Goal: Transaction & Acquisition: Purchase product/service

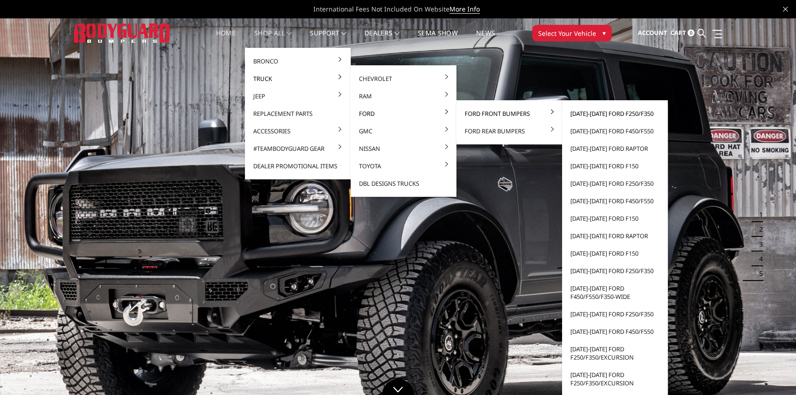
click at [582, 114] on link "[DATE]-[DATE] Ford F250/F350" at bounding box center [615, 113] width 98 height 17
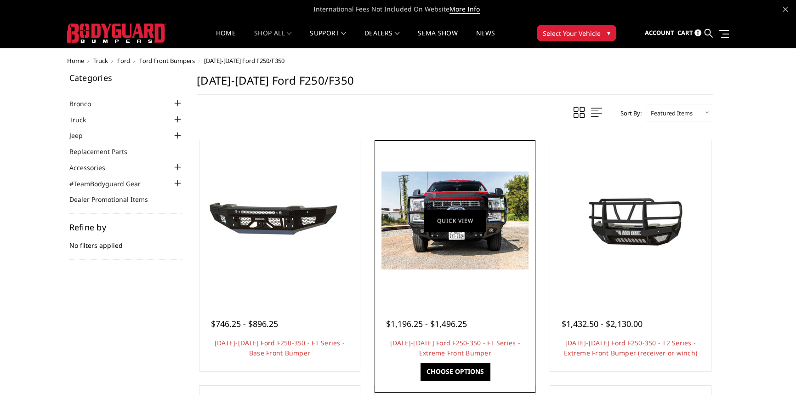
click at [447, 212] on figure "Quick view" at bounding box center [455, 221] width 156 height 156
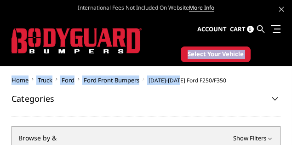
drag, startPoint x: 181, startPoint y: 84, endPoint x: 169, endPoint y: 63, distance: 24.5
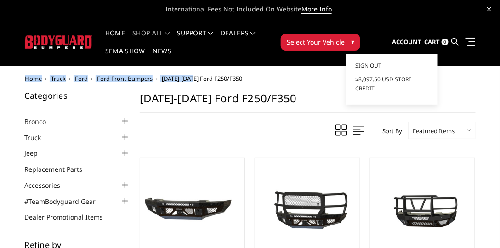
click at [411, 45] on span "Account" at bounding box center [406, 42] width 29 height 8
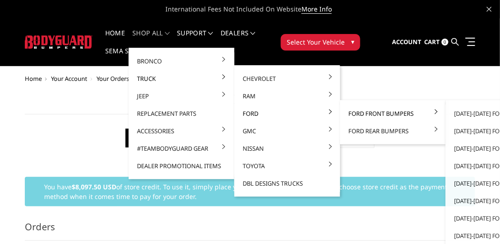
click at [384, 115] on link "Ford Front Bumpers" at bounding box center [393, 113] width 98 height 17
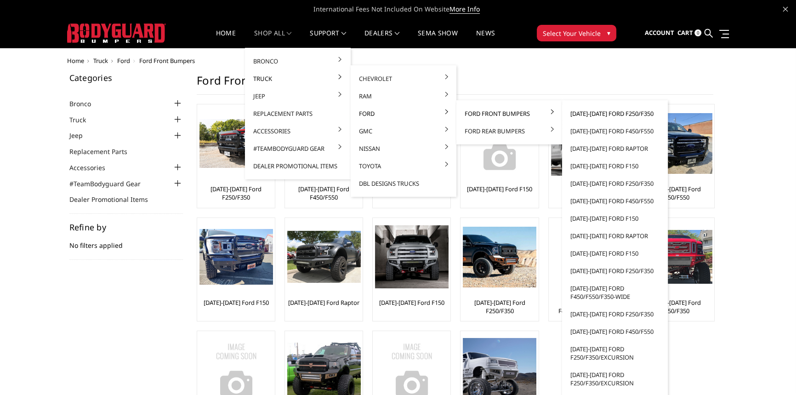
click at [500, 113] on link "[DATE]-[DATE] Ford F250/F350" at bounding box center [615, 113] width 98 height 17
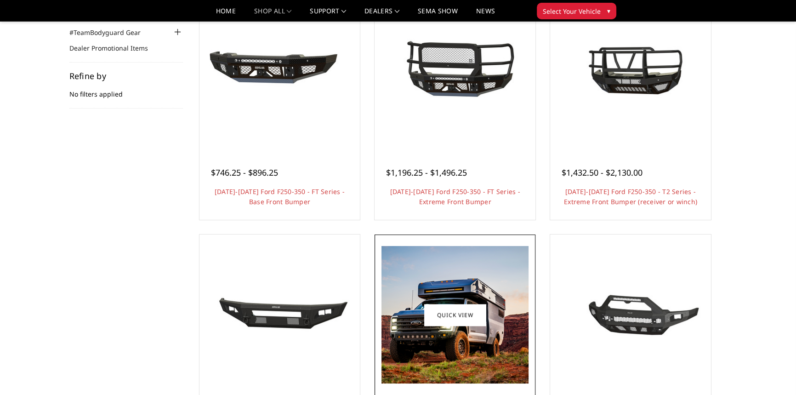
scroll to position [125, 0]
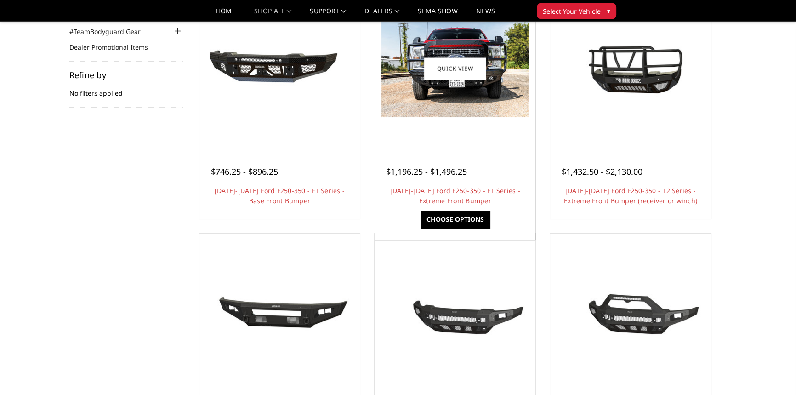
click at [461, 214] on link "Choose Options" at bounding box center [455, 219] width 69 height 17
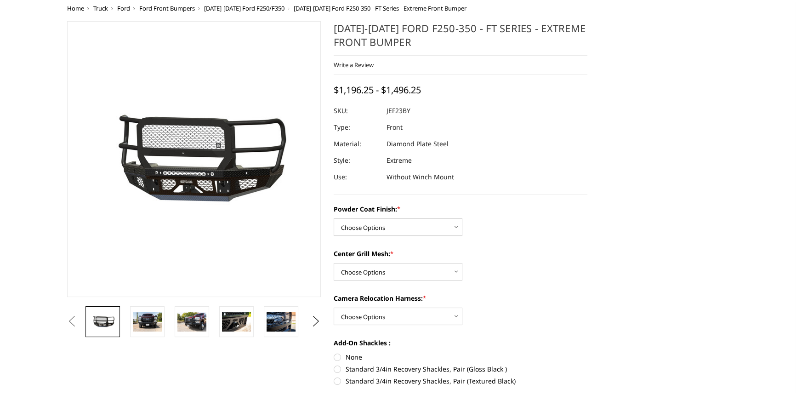
scroll to position [125, 0]
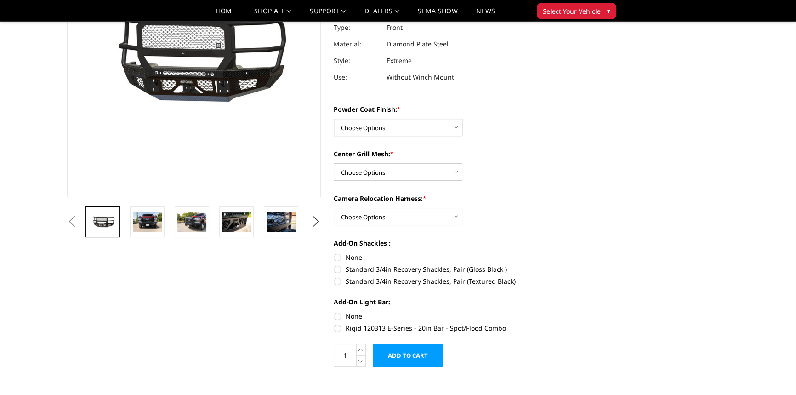
click at [387, 124] on select "Choose Options Bare Metal Gloss Black Powder Coat Textured Black Powder Coat" at bounding box center [398, 127] width 129 height 17
select select "3264"
click at [334, 119] on select "Choose Options Bare Metal Gloss Black Powder Coat Textured Black Powder Coat" at bounding box center [398, 127] width 129 height 17
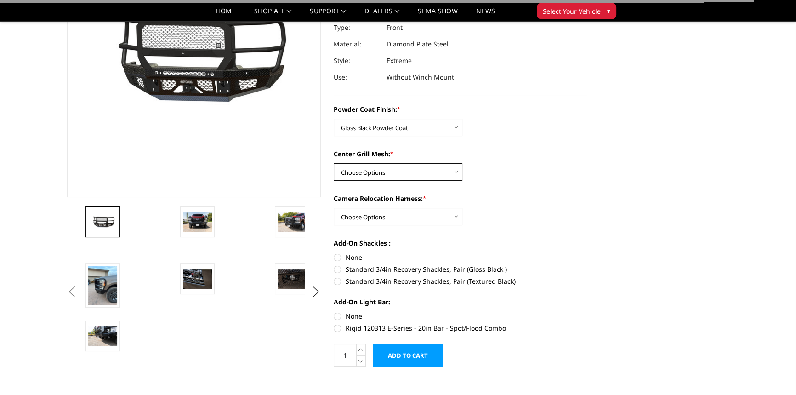
click at [388, 172] on select "Choose Options WITH Expanded Metal in Center Grill WITHOUT Expanded Metal in Ce…" at bounding box center [398, 171] width 129 height 17
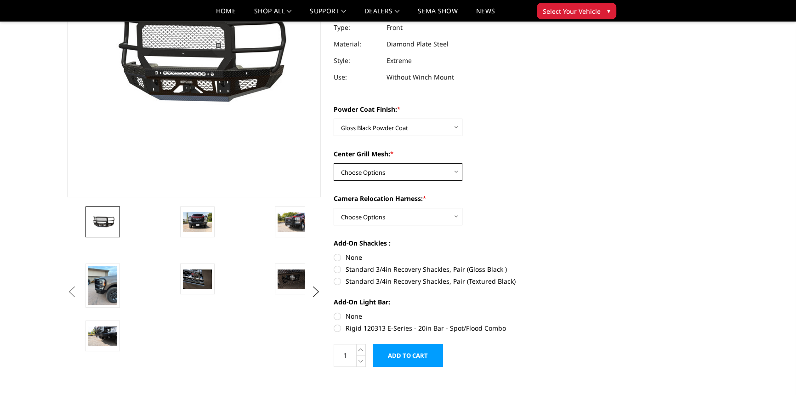
select select "3266"
click at [334, 163] on select "Choose Options WITH Expanded Metal in Center Grill WITHOUT Expanded Metal in Ce…" at bounding box center [398, 171] width 129 height 17
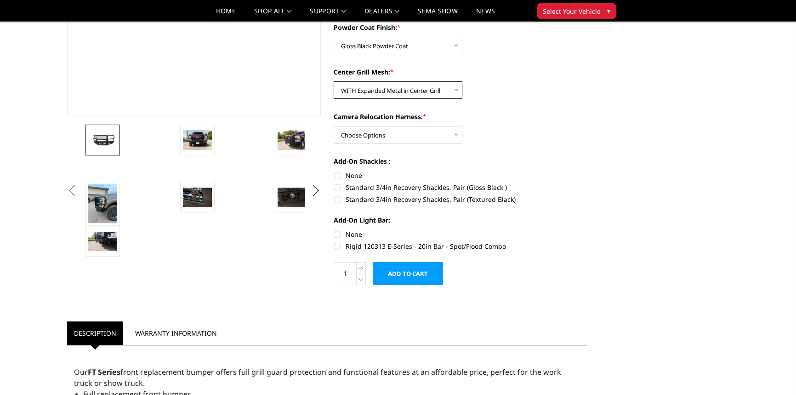
scroll to position [209, 0]
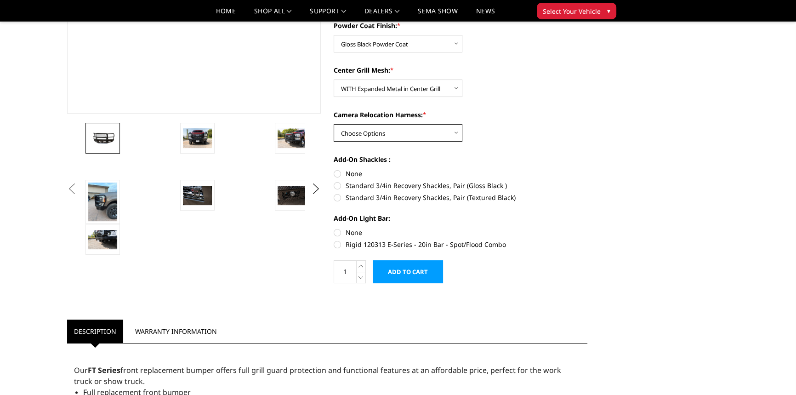
click at [403, 136] on select "Choose Options WITH Camera Relocation Harness WITHOUT Camera Relocation Harness" at bounding box center [398, 132] width 129 height 17
select select "3268"
click at [334, 124] on select "Choose Options WITH Camera Relocation Harness WITHOUT Camera Relocation Harness" at bounding box center [398, 132] width 129 height 17
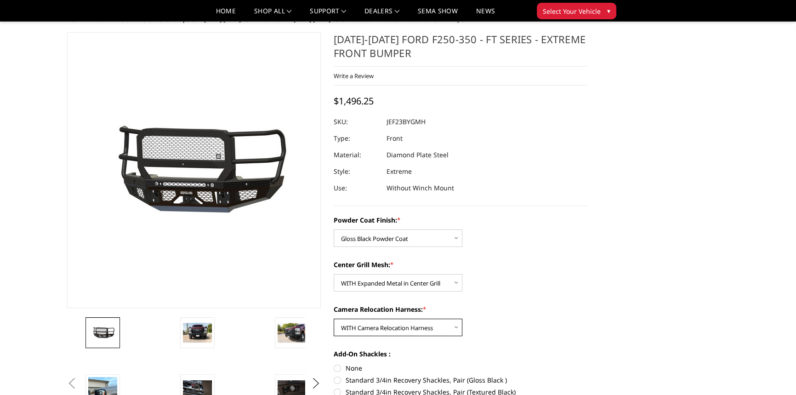
scroll to position [0, 0]
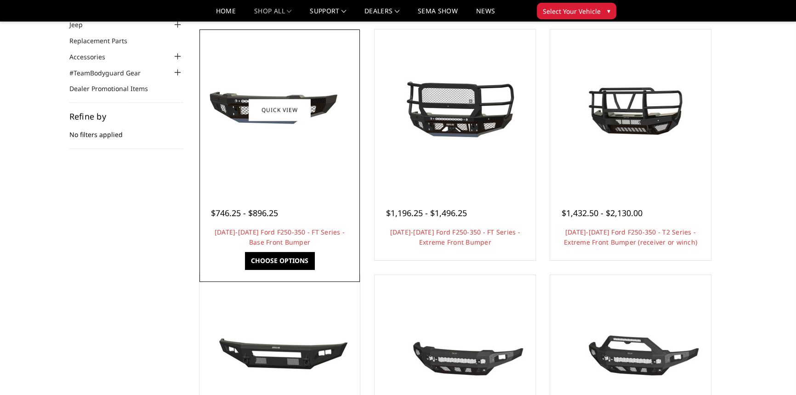
scroll to position [83, 0]
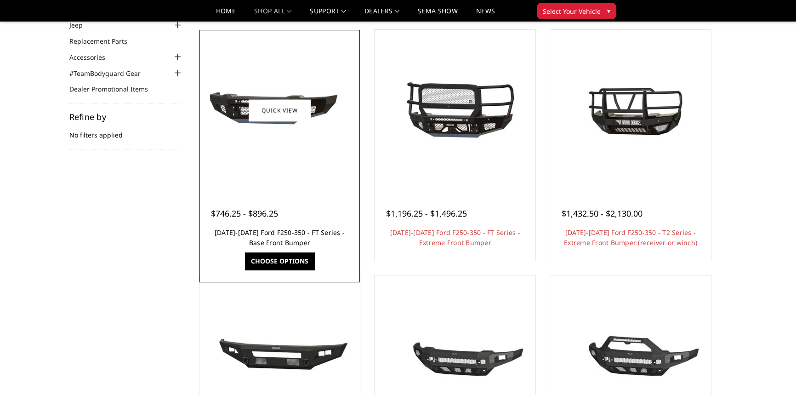
click at [271, 230] on link "2023-2025 Ford F250-350 - FT Series - Base Front Bumper" at bounding box center [280, 237] width 130 height 19
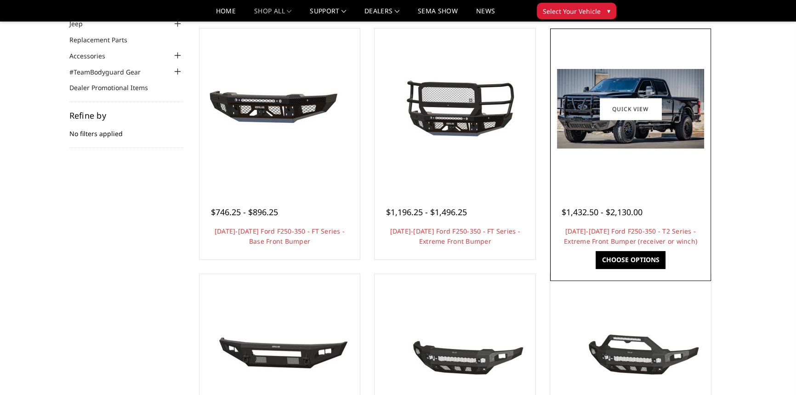
scroll to position [125, 0]
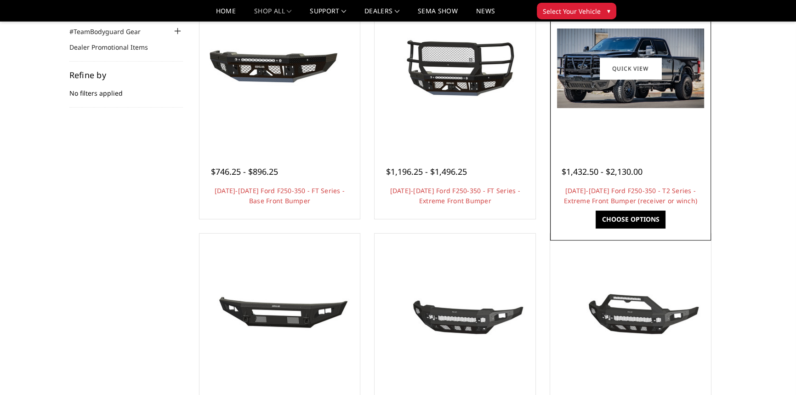
click at [636, 219] on link "Choose Options" at bounding box center [630, 219] width 69 height 17
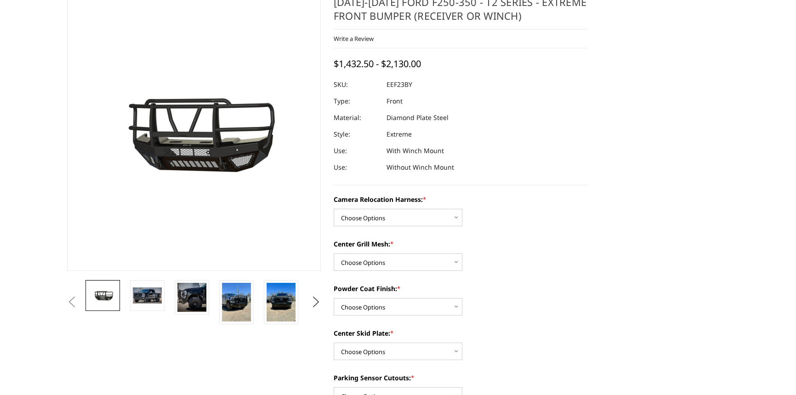
scroll to position [83, 0]
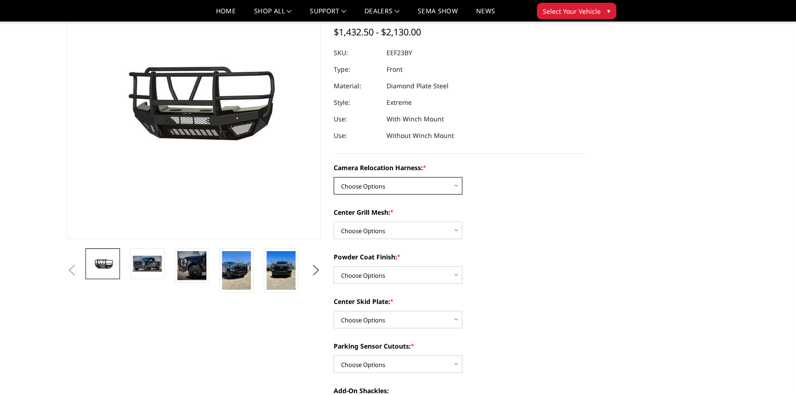
click at [376, 187] on select "Choose Options Without camera harness With camera harness" at bounding box center [398, 185] width 129 height 17
select select "3753"
click at [334, 177] on select "Choose Options Without camera harness With camera harness" at bounding box center [398, 185] width 129 height 17
click at [396, 231] on select "Choose Options Without expanded metal With expanded metal" at bounding box center [398, 230] width 129 height 17
select select "3751"
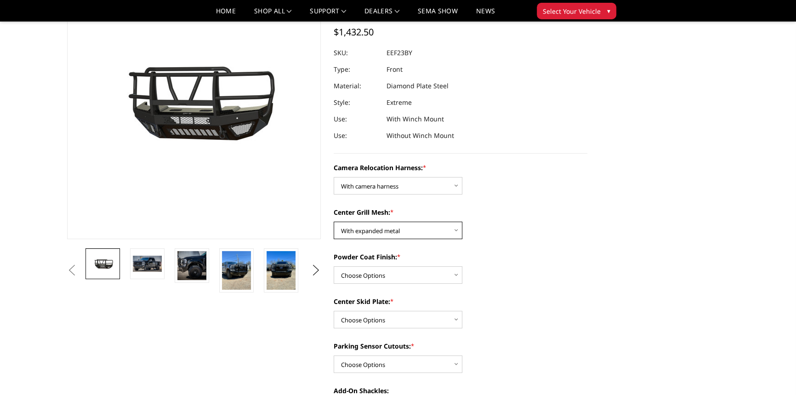
click at [334, 222] on select "Choose Options Without expanded metal With expanded metal" at bounding box center [398, 230] width 129 height 17
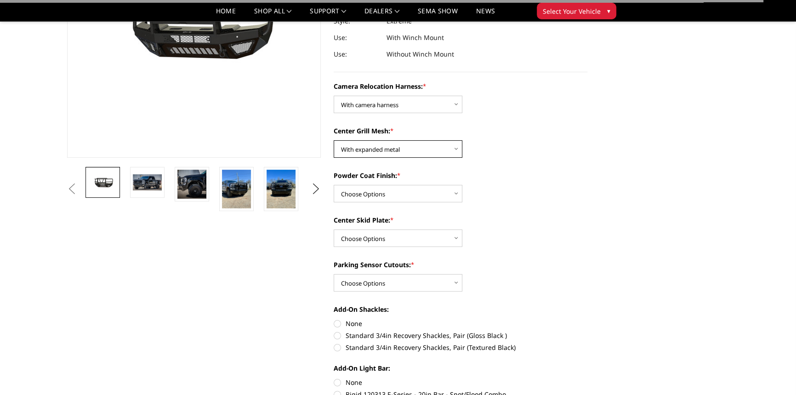
scroll to position [167, 0]
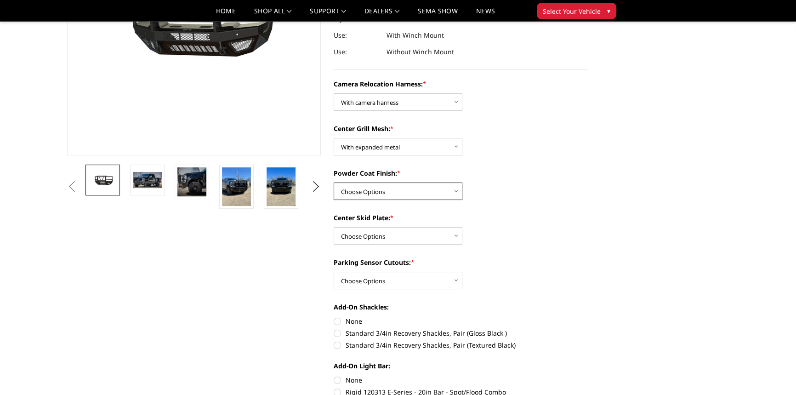
click at [400, 193] on select "Choose Options Textured Black Powder Coat Gloss Black Powder Coat Bare Metal" at bounding box center [398, 191] width 129 height 17
select select "3749"
click at [334, 183] on select "Choose Options Textured Black Powder Coat Gloss Black Powder Coat Bare Metal" at bounding box center [398, 191] width 129 height 17
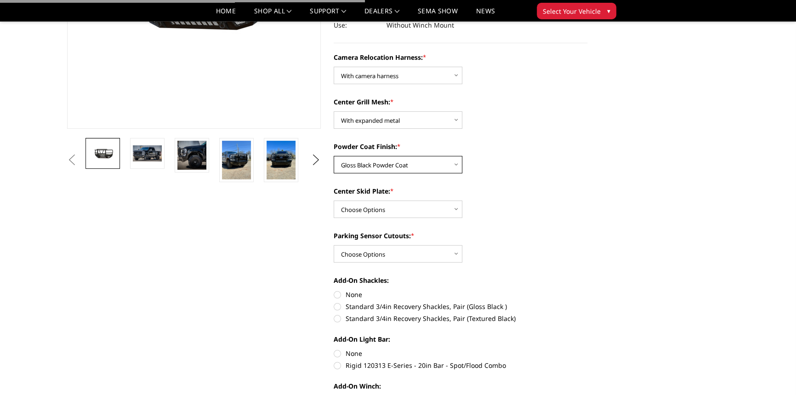
scroll to position [209, 0]
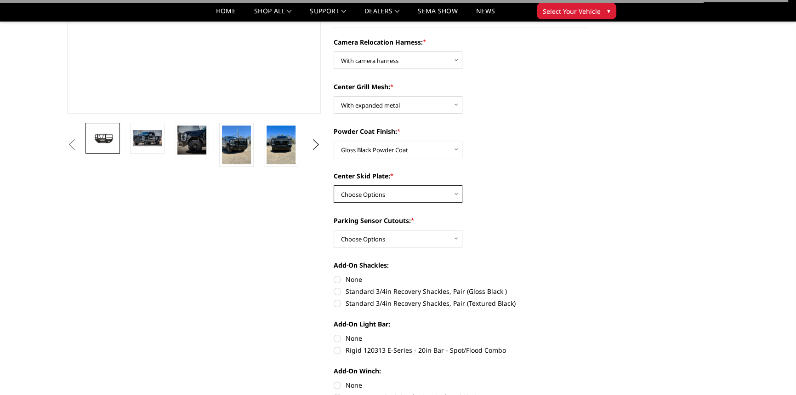
click at [403, 191] on select "Choose Options Winch Mount Skid Plate Standard Skid Plate (included) 2" Receive…" at bounding box center [398, 193] width 129 height 17
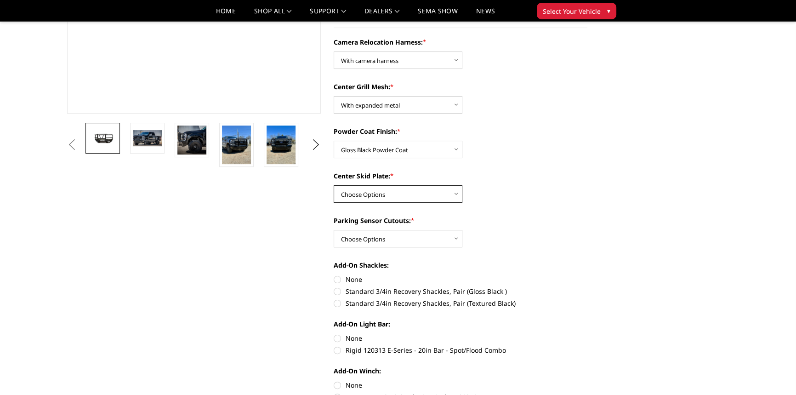
select select "3746"
click at [334, 185] on select "Choose Options Winch Mount Skid Plate Standard Skid Plate (included) 2" Receive…" at bounding box center [398, 193] width 129 height 17
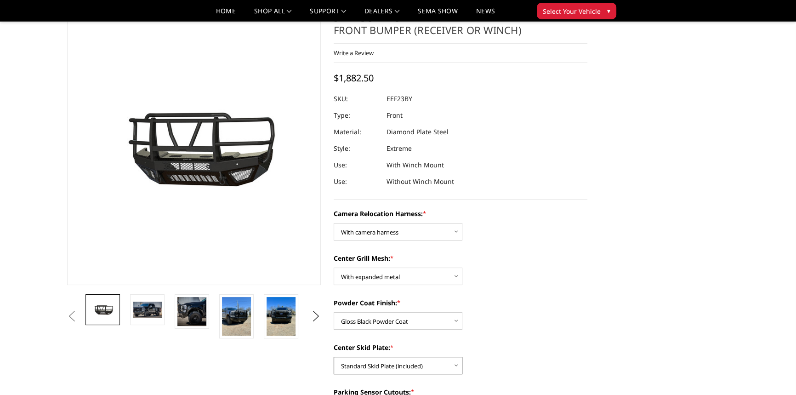
scroll to position [0, 0]
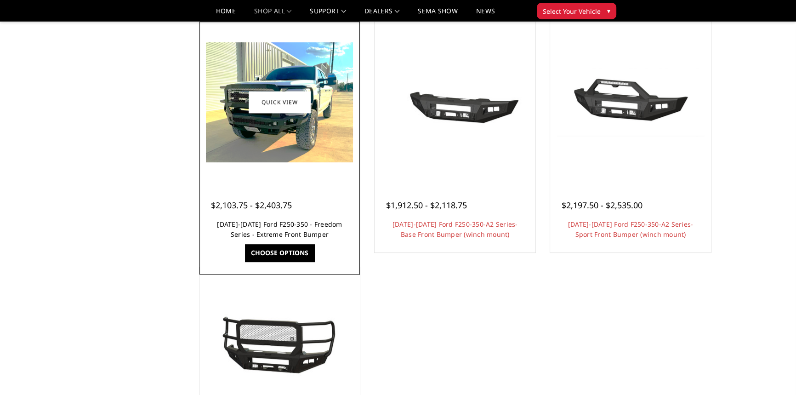
scroll to position [585, 0]
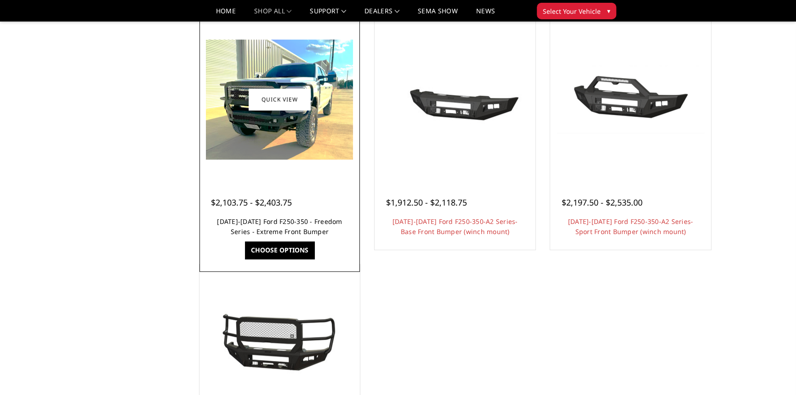
click at [282, 223] on link "2023-2025 Ford F250-350 - Freedom Series - Extreme Front Bumper" at bounding box center [279, 226] width 125 height 19
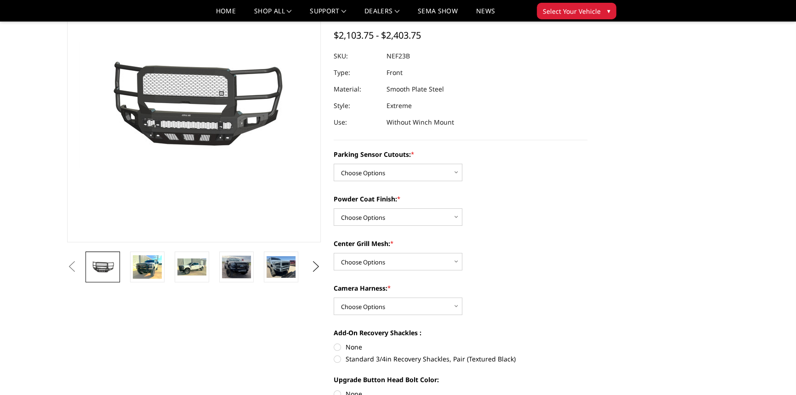
scroll to position [83, 0]
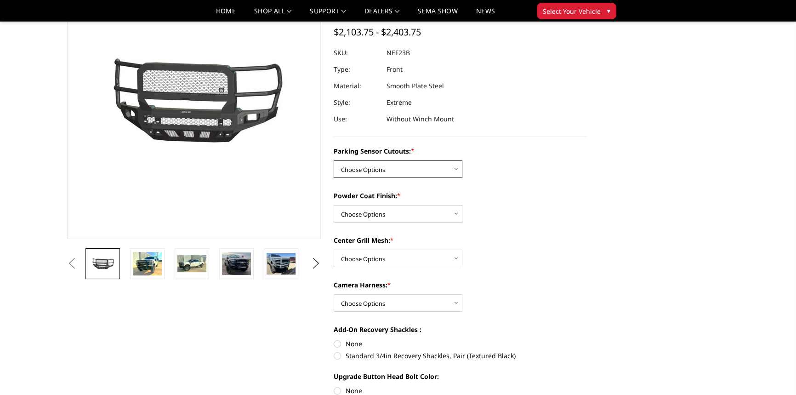
click at [382, 172] on select "Choose Options No - Without Parking Sensor Cutouts Yes - With Parking Sensor Cu…" at bounding box center [398, 168] width 129 height 17
select select "2583"
click at [334, 160] on select "Choose Options No - Without Parking Sensor Cutouts Yes - With Parking Sensor Cu…" at bounding box center [398, 168] width 129 height 17
click at [384, 212] on select "Choose Options Bare Metal Textured Black Powder Coat" at bounding box center [398, 213] width 129 height 17
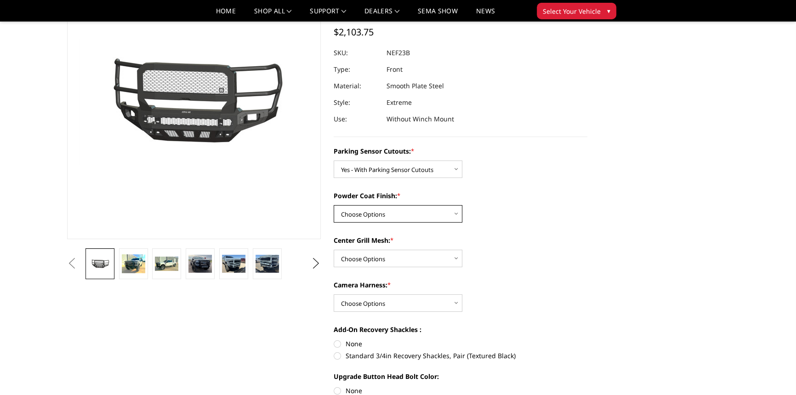
select select "2585"
click at [334, 205] on select "Choose Options Bare Metal Textured Black Powder Coat" at bounding box center [398, 213] width 129 height 17
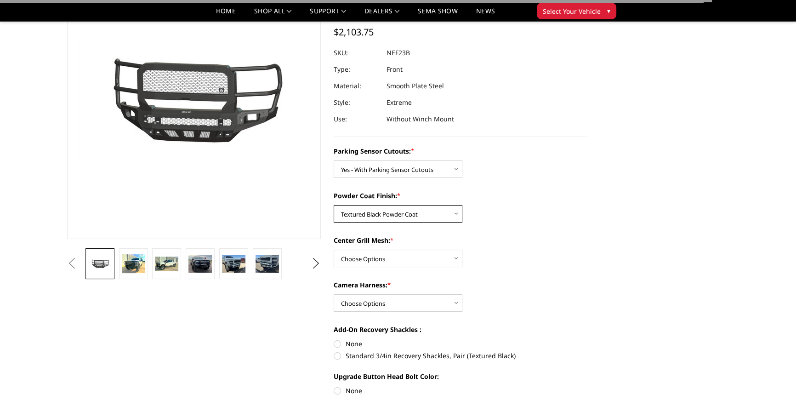
scroll to position [125, 0]
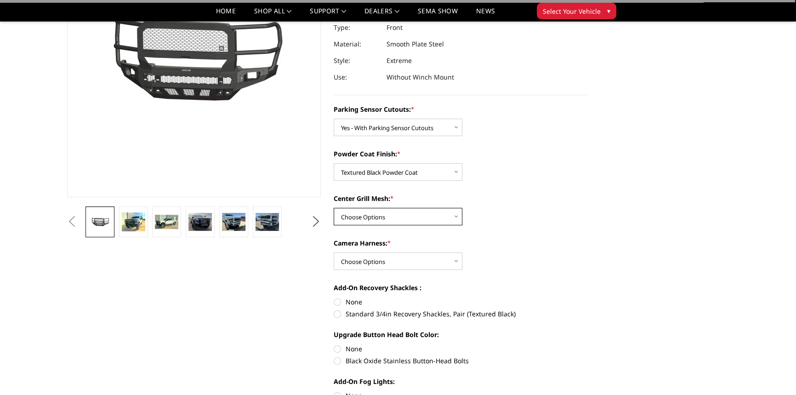
click at [385, 216] on select "Choose Options With Center Grill Mesh Without Center Grill Mesh" at bounding box center [398, 216] width 129 height 17
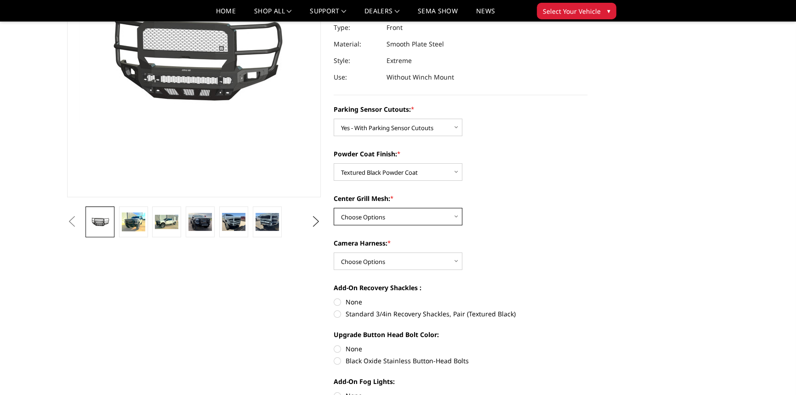
click at [383, 211] on select "Choose Options With Center Grill Mesh Without Center Grill Mesh" at bounding box center [398, 216] width 129 height 17
select select "2586"
click at [334, 208] on select "Choose Options With Center Grill Mesh Without Center Grill Mesh" at bounding box center [398, 216] width 129 height 17
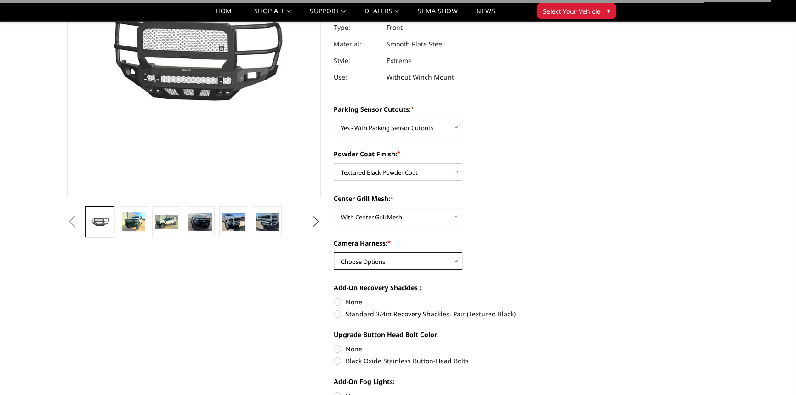
click at [386, 258] on select "Choose Options WITH Camera Harness WITHOUT Camera Harness" at bounding box center [398, 260] width 129 height 17
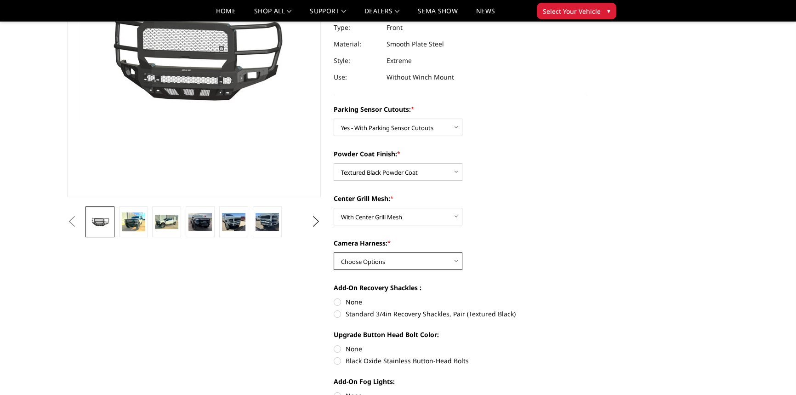
select select "2588"
click at [334, 252] on select "Choose Options WITH Camera Harness WITHOUT Camera Harness" at bounding box center [398, 260] width 129 height 17
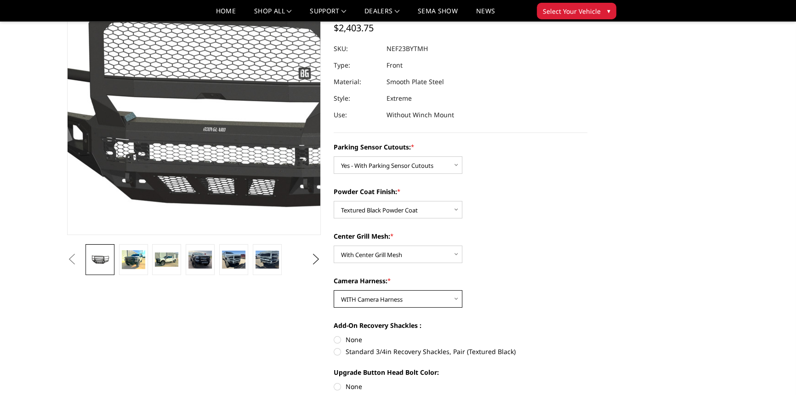
scroll to position [41, 0]
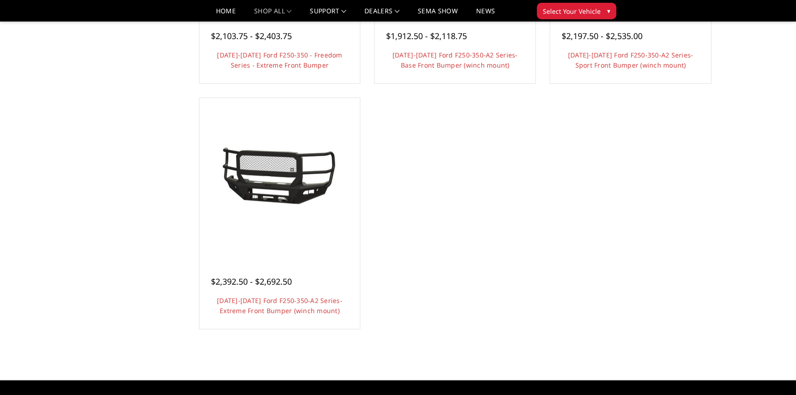
scroll to position [752, 0]
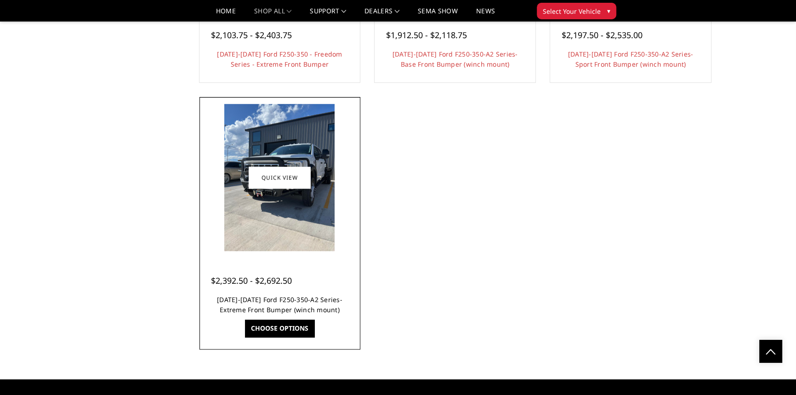
click at [311, 300] on link "[DATE]-[DATE] Ford F250-350-A2 Series-Extreme Front Bumper (winch mount)" at bounding box center [280, 304] width 126 height 19
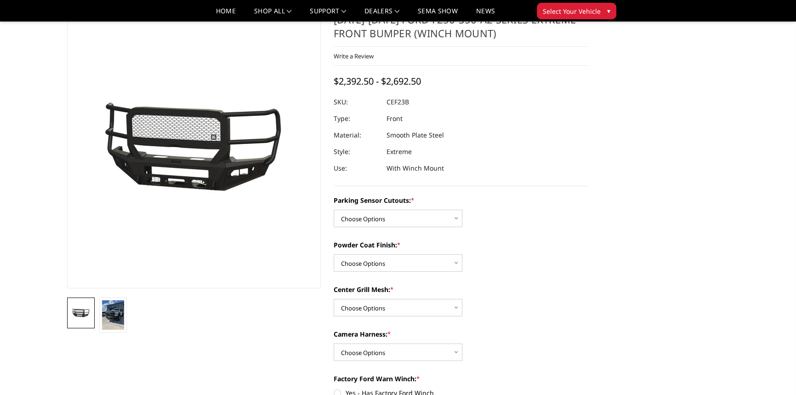
scroll to position [41, 0]
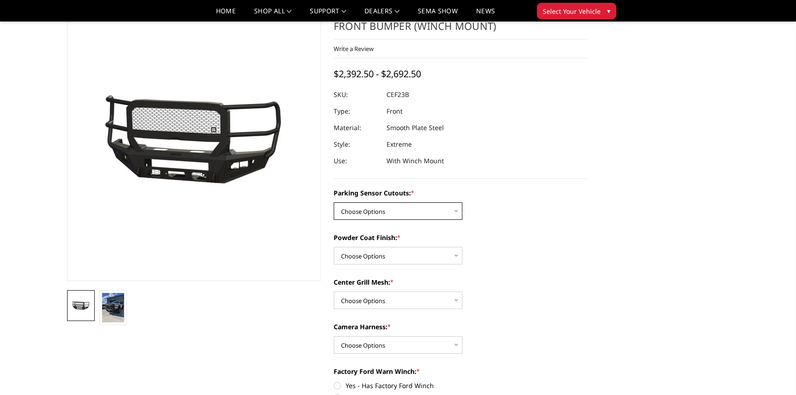
click at [386, 213] on select "Choose Options No-Without Parking Sensor Cutouts Yes-With Parking Sensor Cutouts" at bounding box center [398, 210] width 129 height 17
select select "2421"
click at [334, 202] on select "Choose Options No-Without Parking Sensor Cutouts Yes-With Parking Sensor Cutouts" at bounding box center [398, 210] width 129 height 17
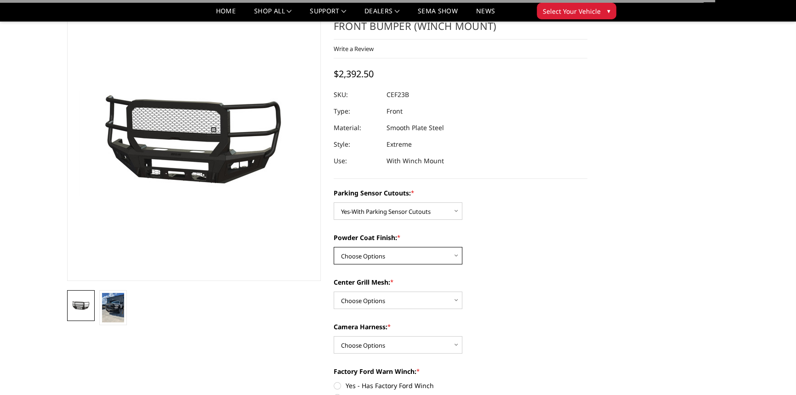
click at [401, 256] on select "Choose Options Bare Metal Textured Black Powder Coat" at bounding box center [398, 255] width 129 height 17
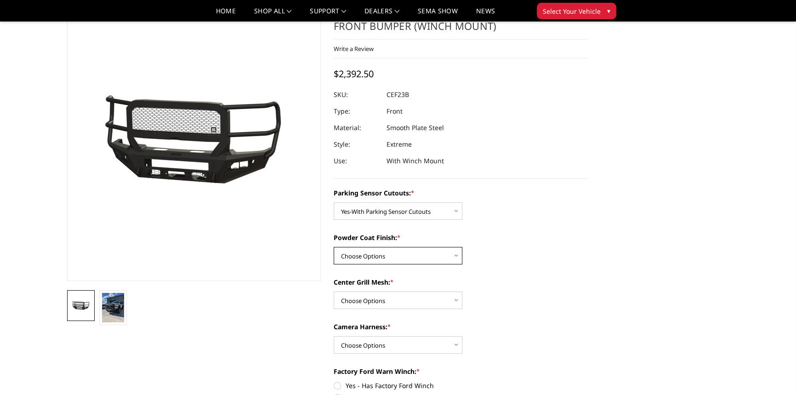
select select "2423"
click at [334, 247] on select "Choose Options Bare Metal Textured Black Powder Coat" at bounding box center [398, 255] width 129 height 17
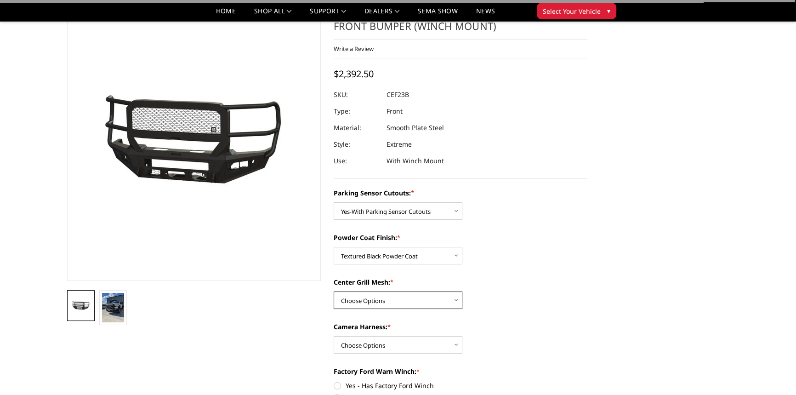
click at [390, 298] on select "Choose Options With Center Grill Mesh Without Center Grill Mesh" at bounding box center [398, 300] width 129 height 17
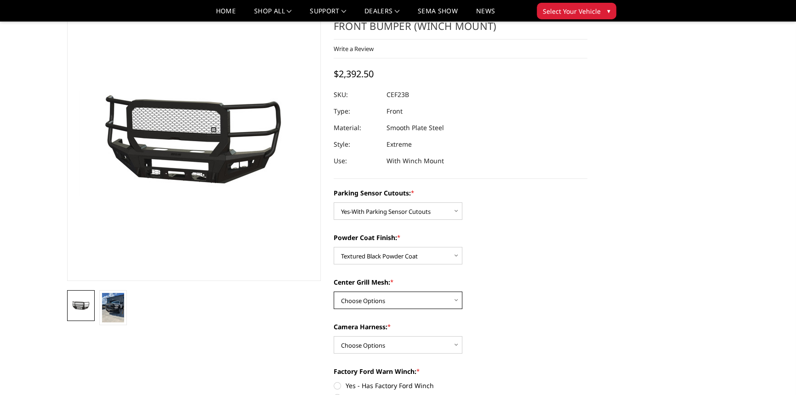
select select "2424"
click at [334, 292] on select "Choose Options With Center Grill Mesh Without Center Grill Mesh" at bounding box center [398, 300] width 129 height 17
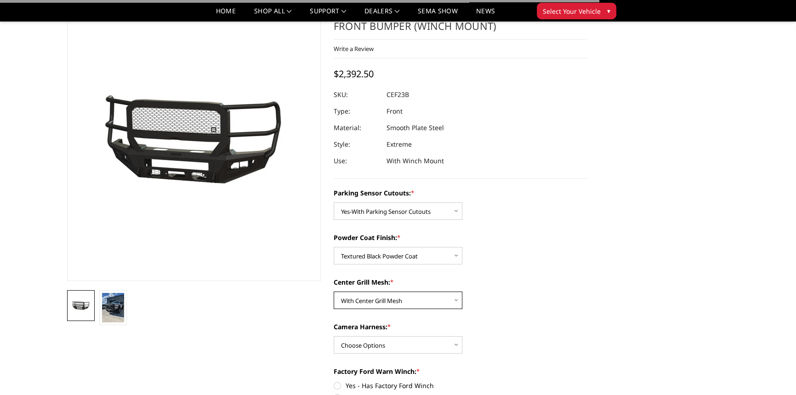
scroll to position [83, 0]
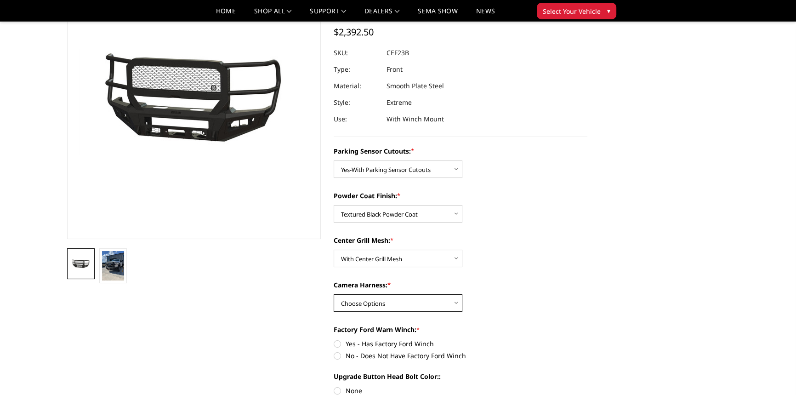
click at [395, 310] on select "Choose Options WITH Camera Harness WITHOUT Camera Harness" at bounding box center [398, 302] width 129 height 17
select select "2426"
click at [334, 294] on select "Choose Options WITH Camera Harness WITHOUT Camera Harness" at bounding box center [398, 302] width 129 height 17
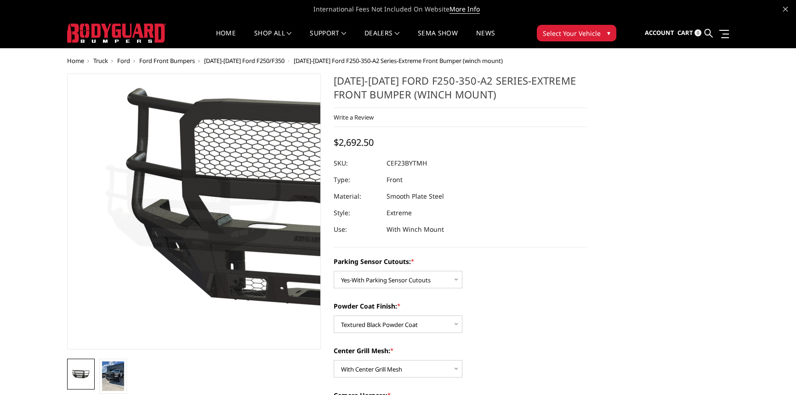
scroll to position [0, 0]
